Goal: Answer question/provide support

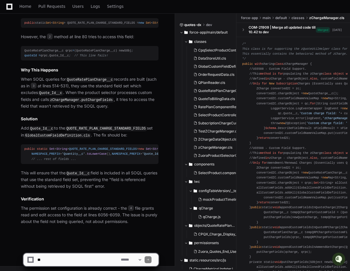
scroll to position [523, 0]
click at [98, 147] on span "QUOTE_RATE_PLAN_CHARGE_STANDARD_FIELDS" at bounding box center [103, 148] width 68 height 3
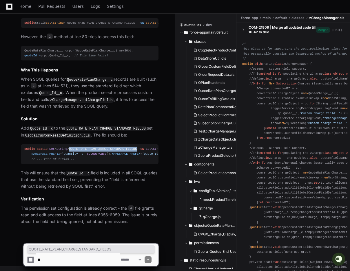
click at [98, 147] on span "QUOTE_RATE_PLAN_CHARGE_STANDARD_FIELDS" at bounding box center [103, 148] width 68 height 3
copy span "QUOTE_RATE_PLAN_CHARGE_STANDARD_FIELDS"
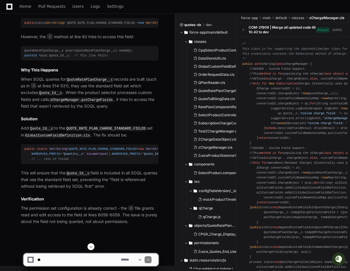
click at [79, 260] on textarea at bounding box center [77, 259] width 83 height 13
paste textarea "**********"
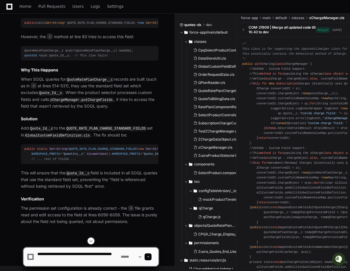
scroll to position [2, 0]
type textarea "**********"
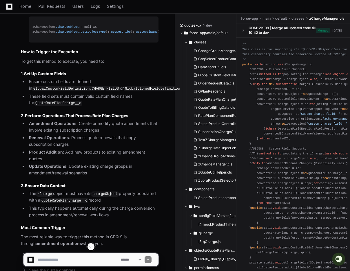
scroll to position [1174, 0]
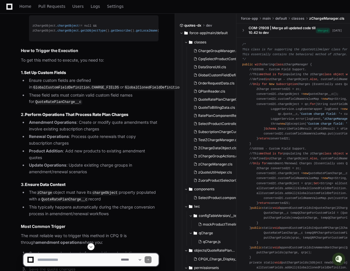
click at [108, 90] on code "GlobalCustomFieldDefinition.CHARGE_FIELDS" at bounding box center [76, 87] width 88 height 5
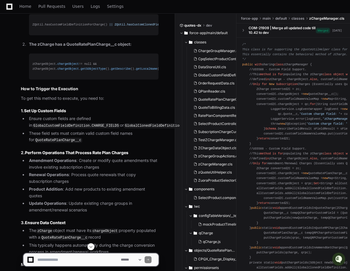
scroll to position [1136, 0]
click at [98, 129] on code "GlobalCustomFieldDefinition.CHARGE_FIELDS" at bounding box center [76, 126] width 88 height 5
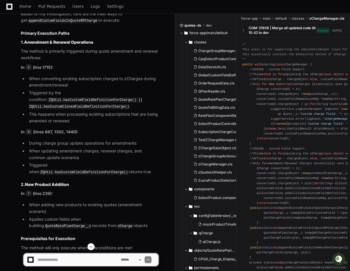
scroll to position [880, 0]
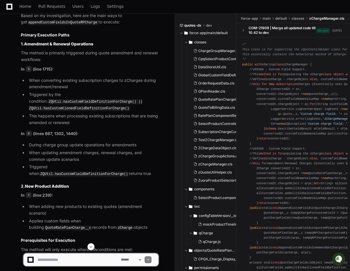
click at [131, 189] on h3 "2. New Product Addition" at bounding box center [89, 186] width 137 height 6
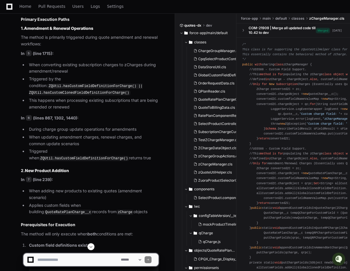
scroll to position [911, 0]
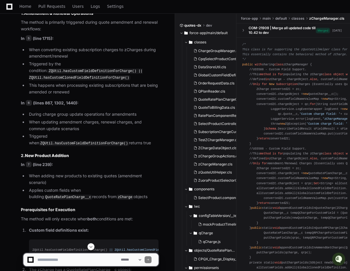
click at [79, 81] on code "ZQUtil.hasCustomFieldDefinitionForCharge() || ZQUtil.hasCustomClonedFieldDefini…" at bounding box center [85, 75] width 113 height 12
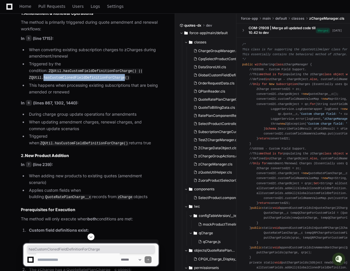
copy code "hasCustomClonedFieldDefinitionForCharge"
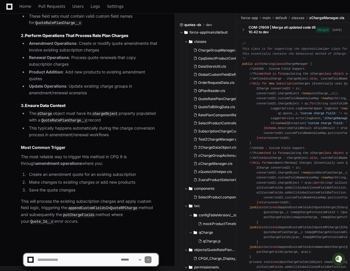
click at [47, 249] on app-app-chat-input "**********" at bounding box center [90, 254] width 135 height 23
click at [47, 261] on textarea at bounding box center [77, 259] width 83 height 13
paste textarea "**********"
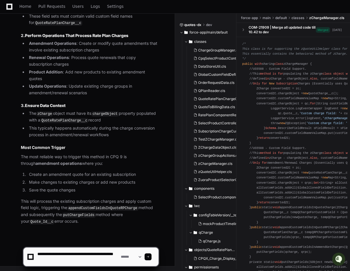
scroll to position [2, 0]
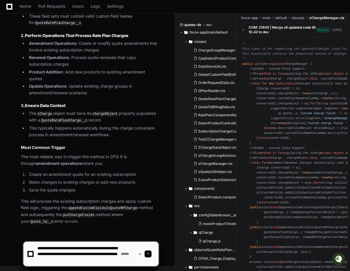
type textarea "**********"
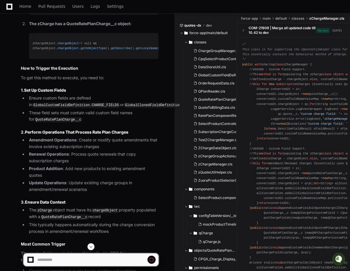
scroll to position [1156, 0]
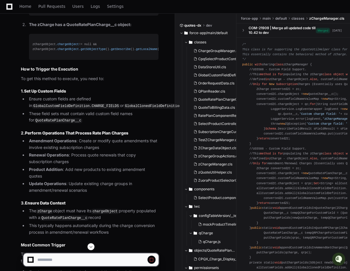
click at [102, 109] on code "GlobalCustomFieldDefinition.CHARGE_FIELDS" at bounding box center [76, 106] width 88 height 5
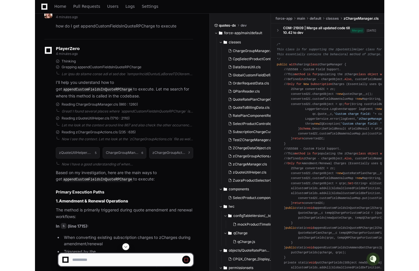
scroll to position [690, 0]
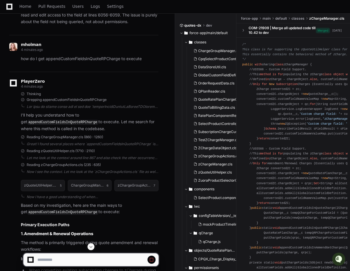
click at [59, 125] on code "appendCustomFieldsInQuoteRPCharge" at bounding box center [62, 122] width 71 height 5
click at [57, 125] on code "appendCustomFieldsInQuoteRPCharge" at bounding box center [62, 122] width 71 height 5
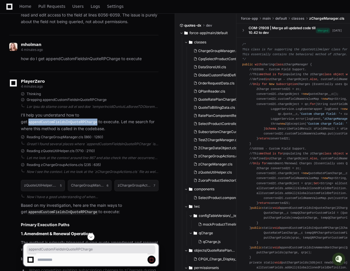
copy code "appendCustomFieldsInQuoteRPCharge"
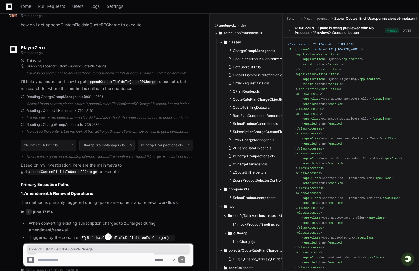
scroll to position [699, 0]
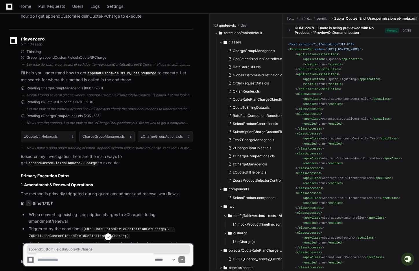
click at [126, 76] on code "appendCustomFieldsInQuoteRPCharge" at bounding box center [122, 73] width 71 height 5
copy code "appendCustomFieldsInQuoteRPCharge"
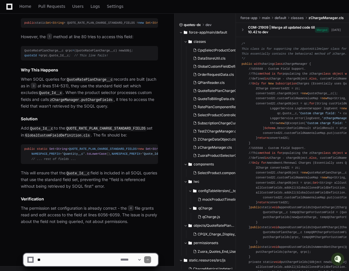
click at [63, 260] on textarea at bounding box center [77, 259] width 83 height 13
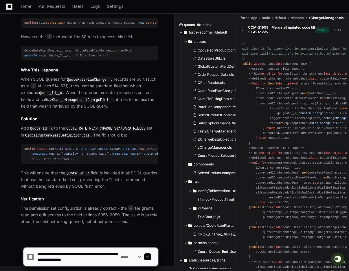
scroll to position [2, 0]
type textarea "**********"
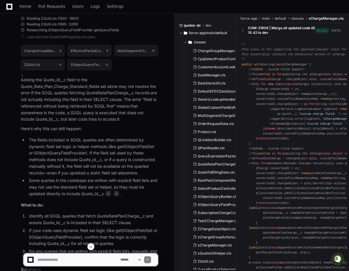
scroll to position [2405, 0]
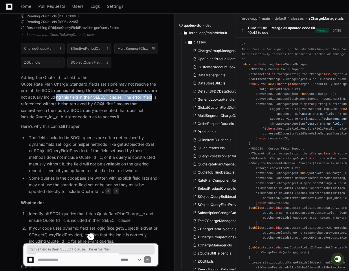
drag, startPoint x: 57, startPoint y: 120, endPoint x: 155, endPoint y: 119, distance: 98.4
click at [155, 120] on p "Adding the Quote_Id__c field to the Quote_Rate_Plan_Charge_Standard_fields set …" at bounding box center [89, 97] width 137 height 46
click at [126, 119] on p "Adding the Quote_Id__c field to the Quote_Rate_Plan_Charge_Standard_fields set …" at bounding box center [89, 97] width 137 height 46
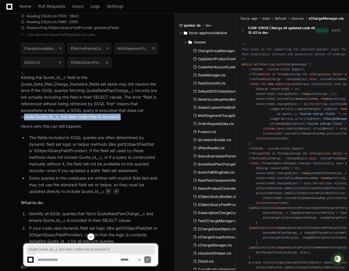
drag, startPoint x: 25, startPoint y: 141, endPoint x: 158, endPoint y: 139, distance: 133.4
click at [158, 120] on p "Adding the Quote_Id__c field to the Quote_Rate_Plan_Charge_Standard_fields set …" at bounding box center [89, 97] width 137 height 46
click at [118, 120] on p "Adding the Quote_Id__c field to the Quote_Rate_Plan_Charge_Standard_fields set …" at bounding box center [89, 97] width 137 height 46
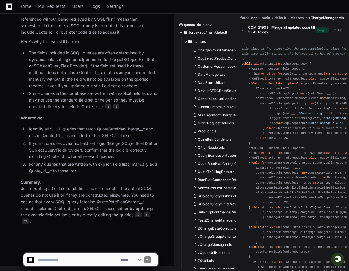
scroll to position [2512, 0]
click at [142, 134] on li "Identify all SOQL queries that fetch QuoteRatePlanCharge__c and ensure Quote_Id…" at bounding box center [92, 132] width 131 height 13
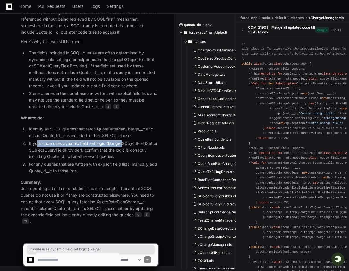
drag, startPoint x: 37, startPoint y: 144, endPoint x: 122, endPoint y: 143, distance: 84.5
click at [122, 144] on li "If your code uses dynamic field set logic (like getSObjectFieldSet or SObjectQu…" at bounding box center [92, 150] width 131 height 20
click at [122, 143] on li "If your code uses dynamic field set logic (like getSObjectFieldSet or SObjectQu…" at bounding box center [92, 150] width 131 height 20
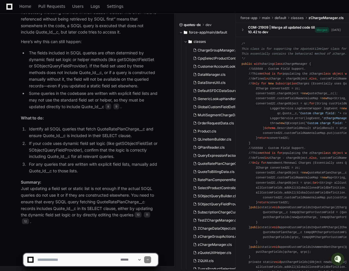
click at [144, 143] on li "If your code uses dynamic field set logic (like getSObjectFieldSet or SObjectQu…" at bounding box center [92, 150] width 131 height 20
click at [113, 150] on li "If your code uses dynamic field set logic (like getSObjectFieldSet or SObjectQu…" at bounding box center [92, 150] width 131 height 20
click at [132, 151] on li "If your code uses dynamic field set logic (like getSObjectFieldSet or SObjectQu…" at bounding box center [92, 150] width 131 height 20
click at [56, 157] on li "If your code uses dynamic field set logic (like getSObjectFieldSet or SObjectQu…" at bounding box center [92, 150] width 131 height 20
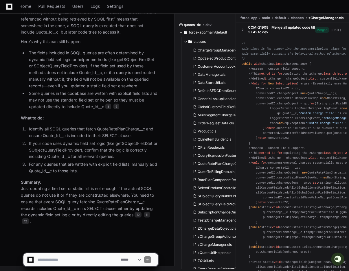
click at [133, 144] on li "If your code uses dynamic field set logic (like getSObjectFieldSet or SObjectQu…" at bounding box center [92, 150] width 131 height 20
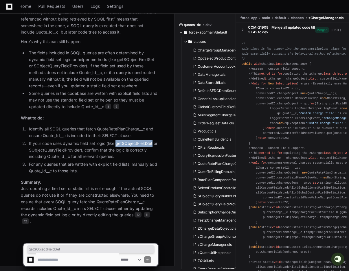
click at [133, 144] on li "If your code uses dynamic field set logic (like getSObjectFieldSet or SObjectQu…" at bounding box center [92, 150] width 131 height 20
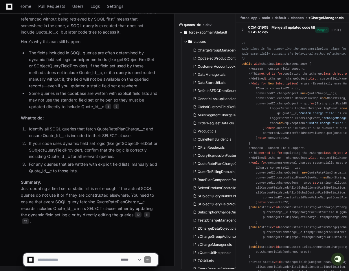
click at [59, 258] on textarea at bounding box center [77, 259] width 83 height 13
paste textarea "**********"
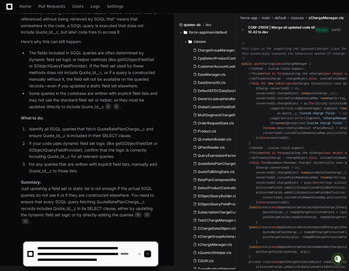
scroll to position [8, 0]
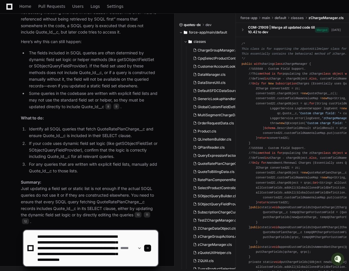
type textarea "**********"
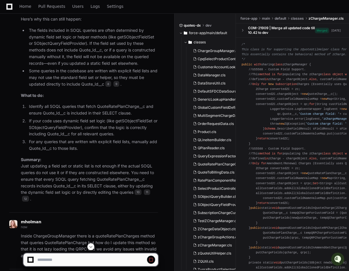
scroll to position [2603, 0]
